Goal: Entertainment & Leisure: Consume media (video, audio)

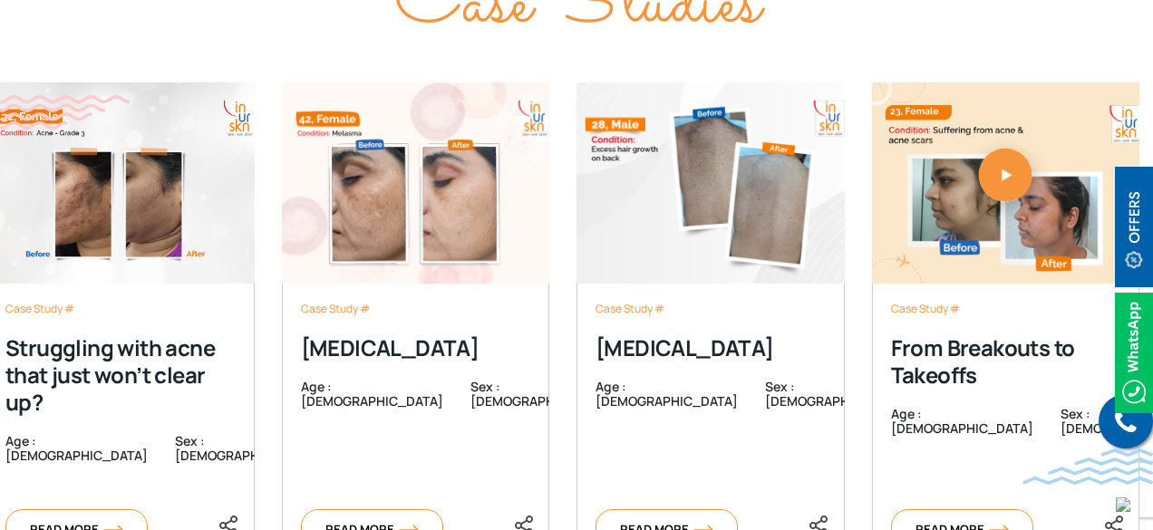
scroll to position [5841, 0]
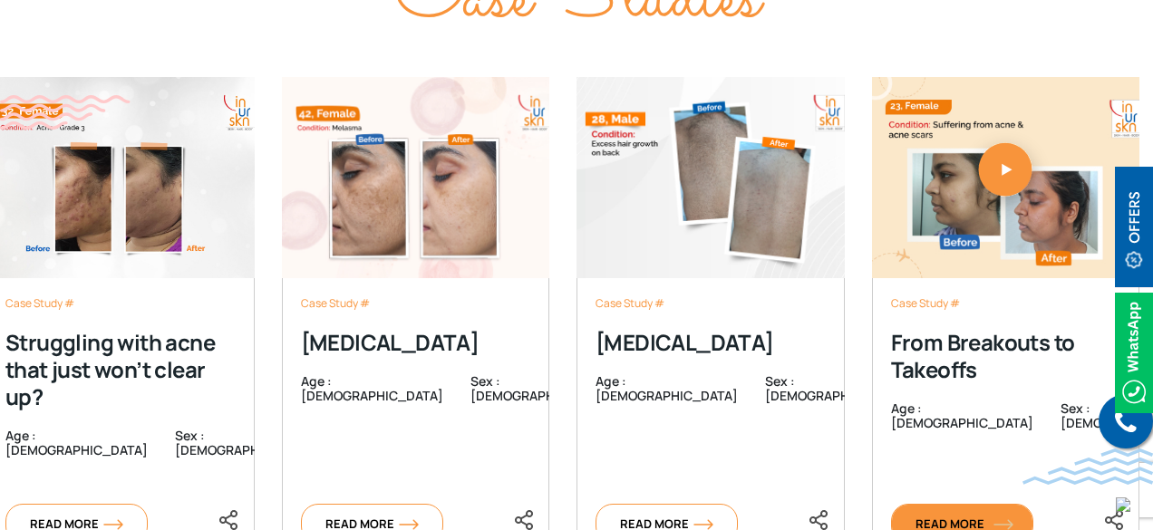
click at [954, 516] on span "Read More" at bounding box center [961, 524] width 93 height 16
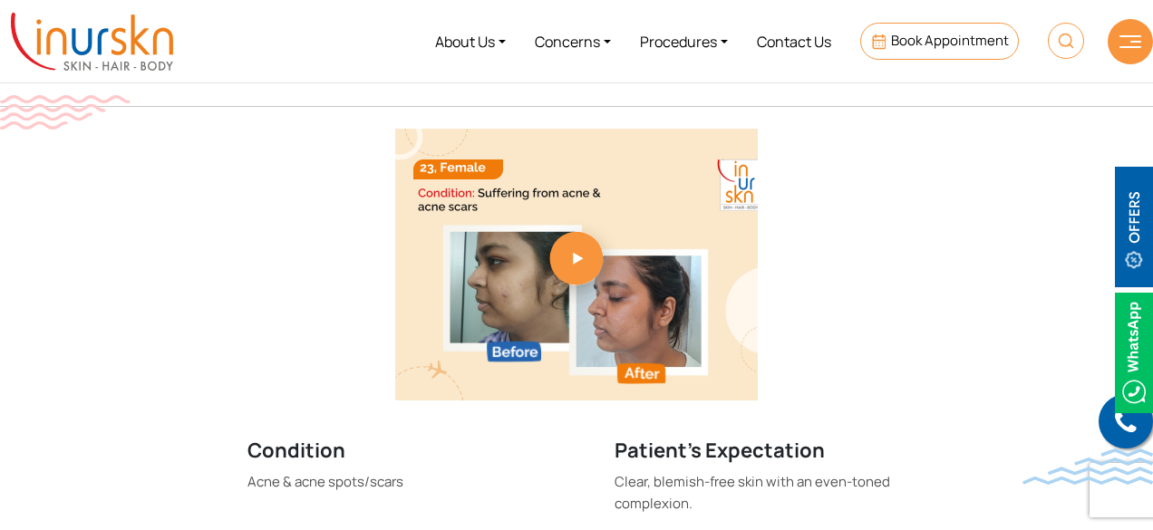
scroll to position [455, 0]
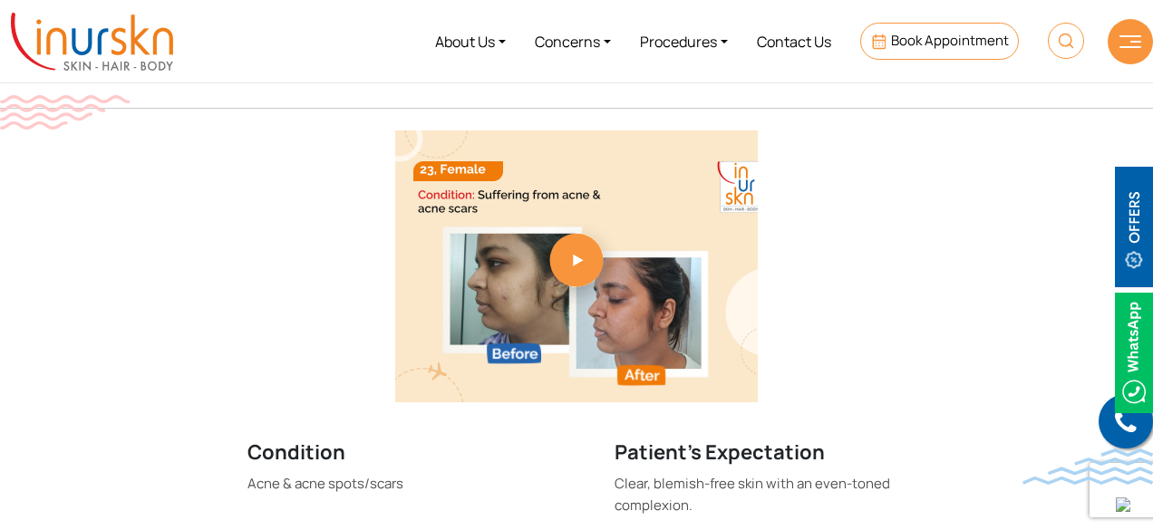
click at [592, 270] on link at bounding box center [576, 266] width 859 height 272
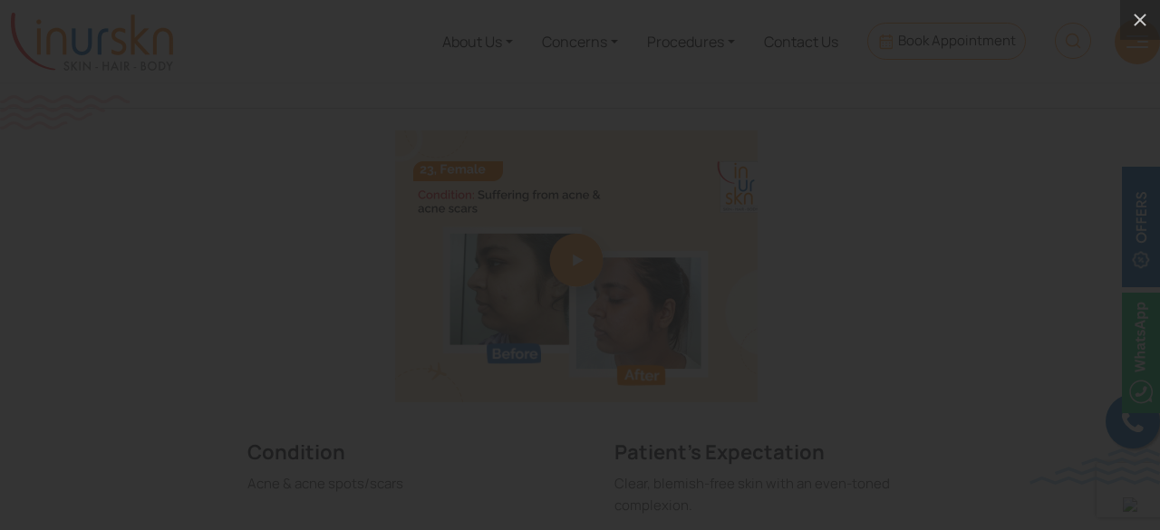
click at [1049, 83] on div at bounding box center [580, 265] width 1160 height 530
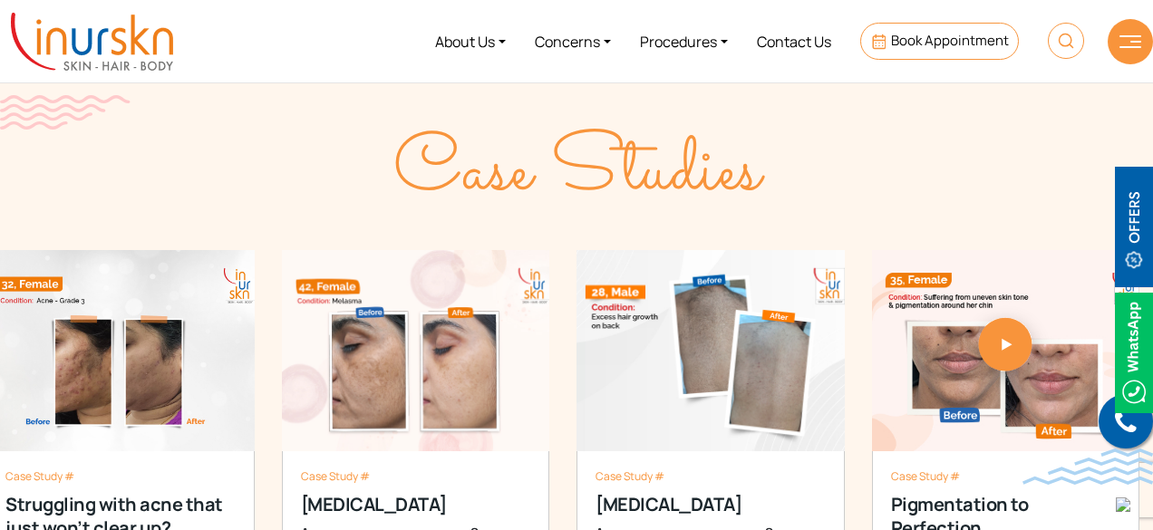
scroll to position [1479, 0]
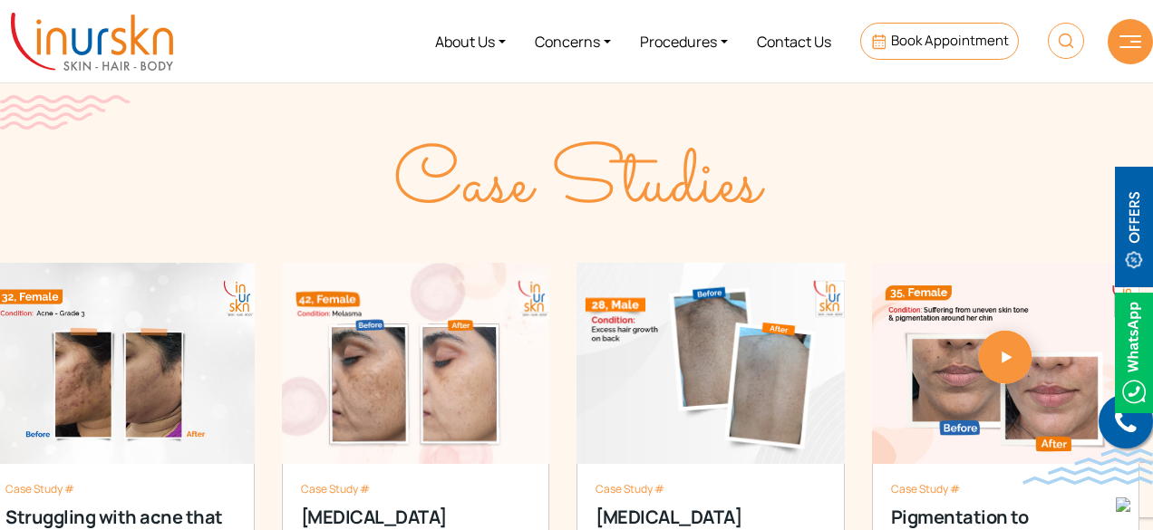
click at [125, 52] on img at bounding box center [92, 42] width 162 height 58
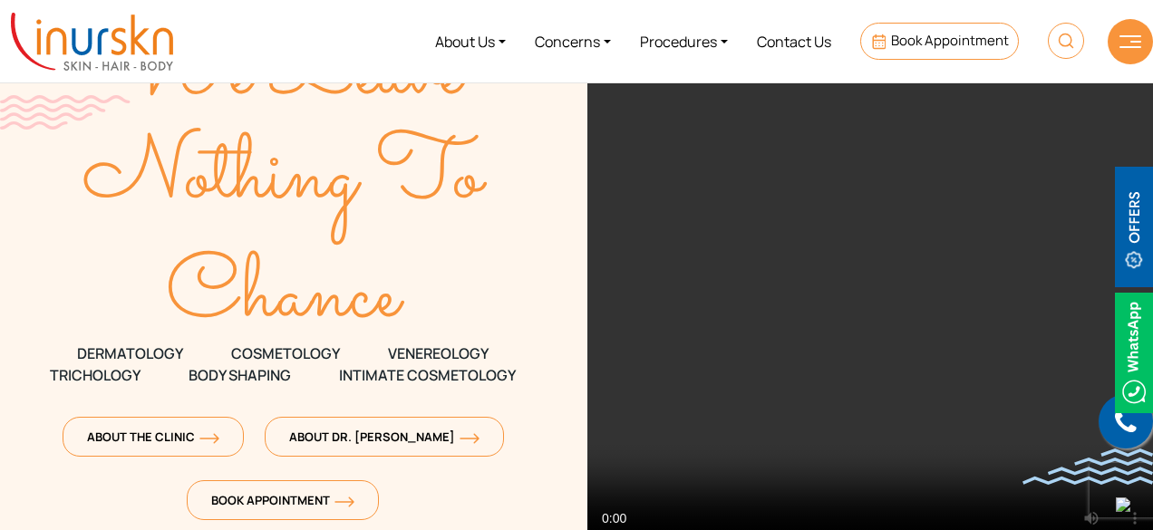
scroll to position [61, 0]
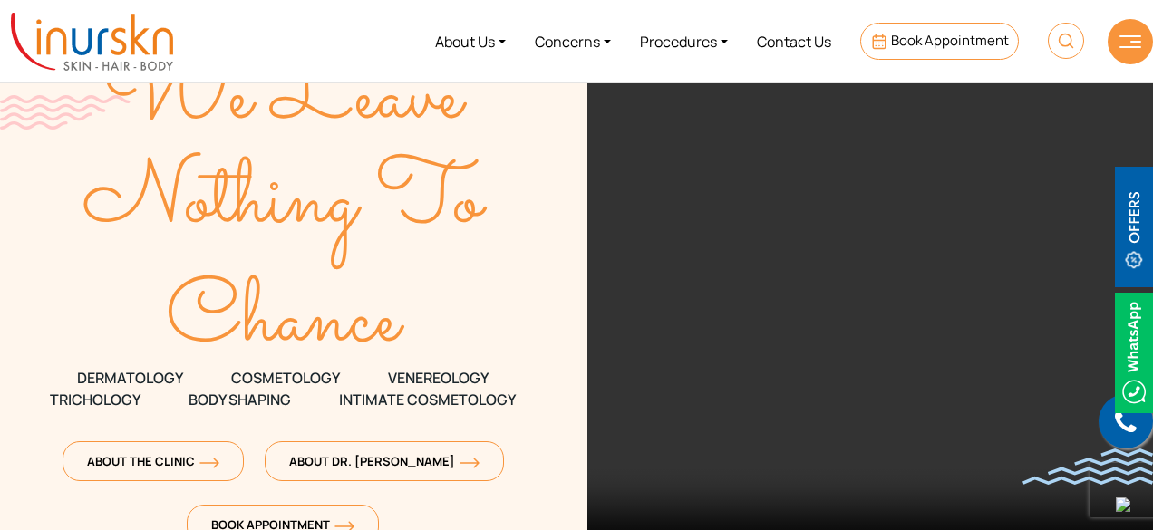
click at [696, 302] on video at bounding box center [869, 293] width 565 height 544
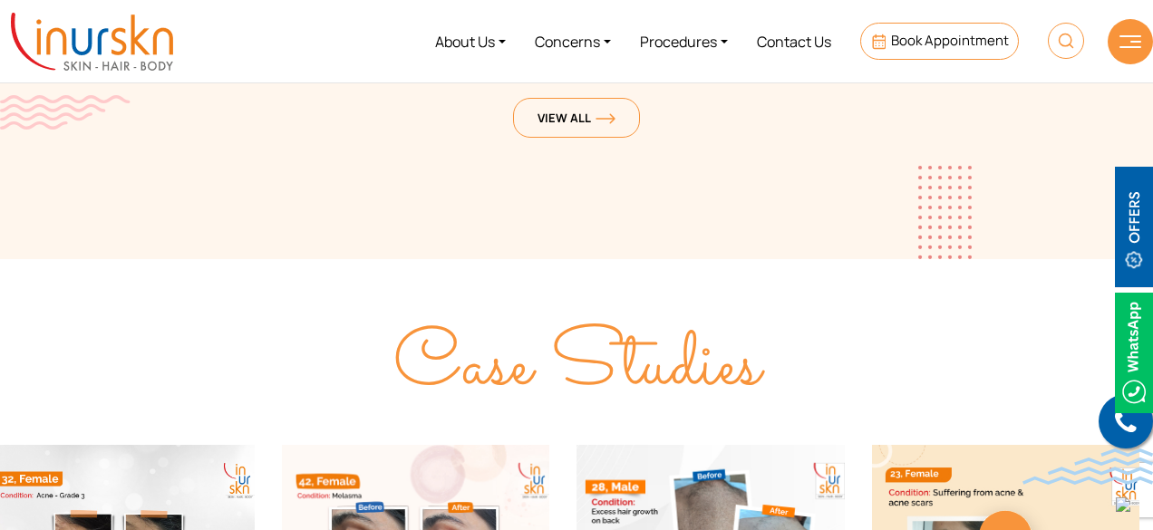
scroll to position [5064, 0]
